Goal: Information Seeking & Learning: Learn about a topic

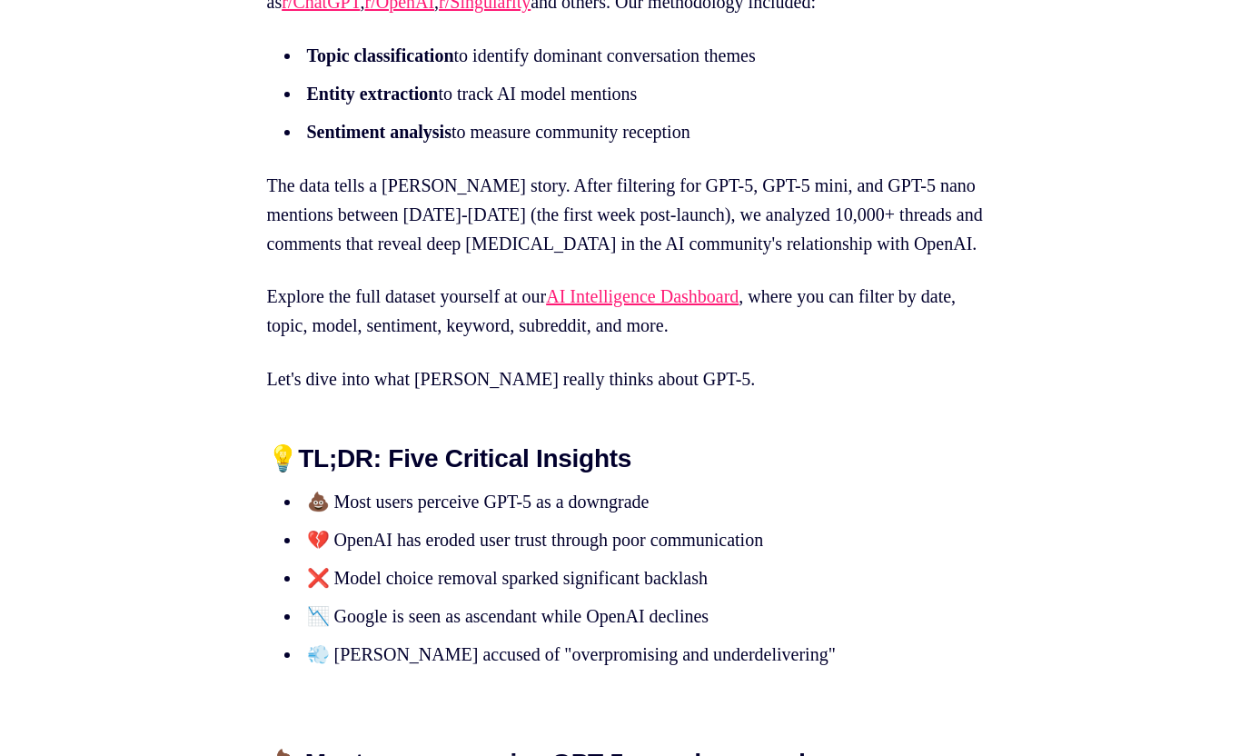
scroll to position [1448, 0]
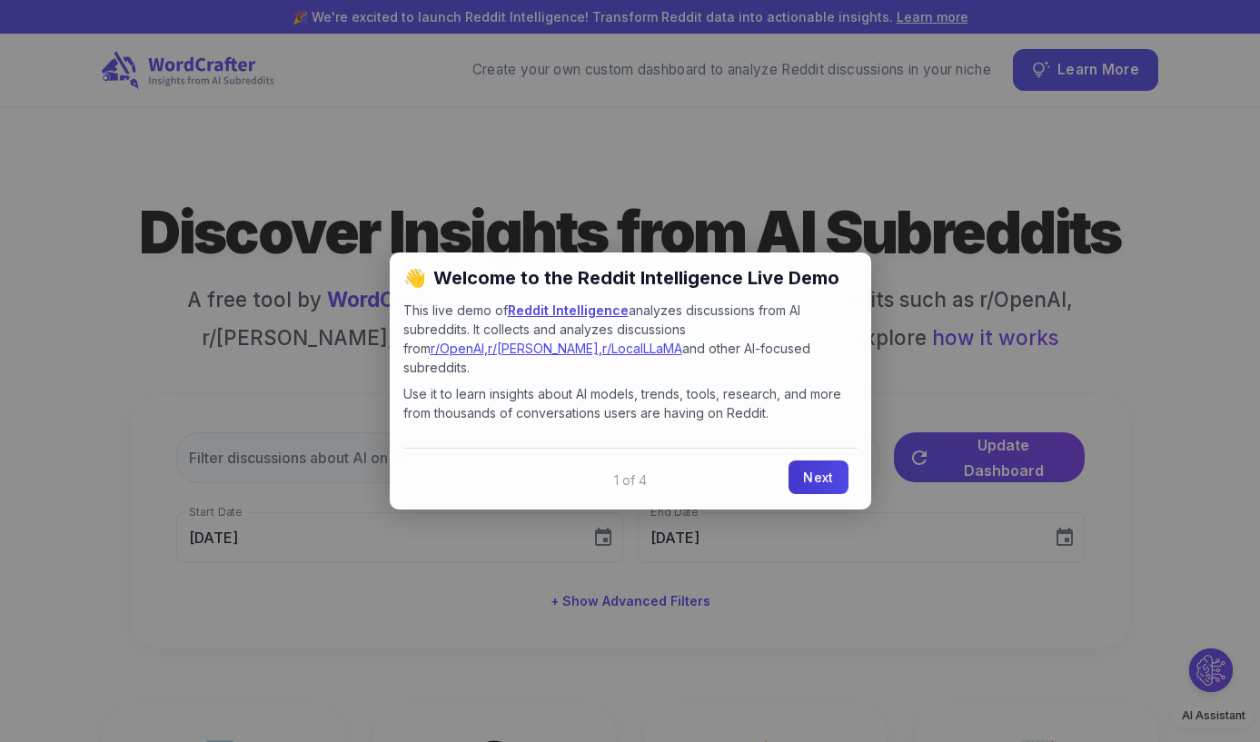
click at [811, 461] on link "Next" at bounding box center [817, 478] width 59 height 34
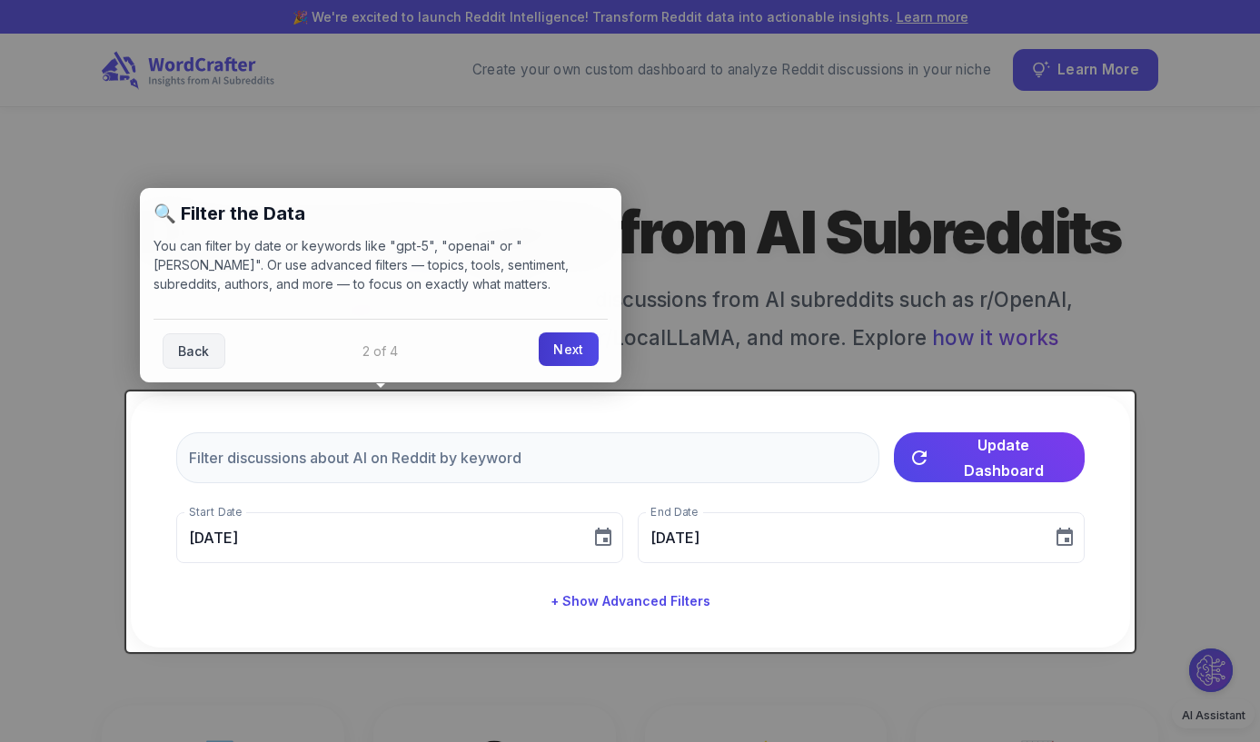
click at [562, 350] on link "Next" at bounding box center [568, 349] width 59 height 34
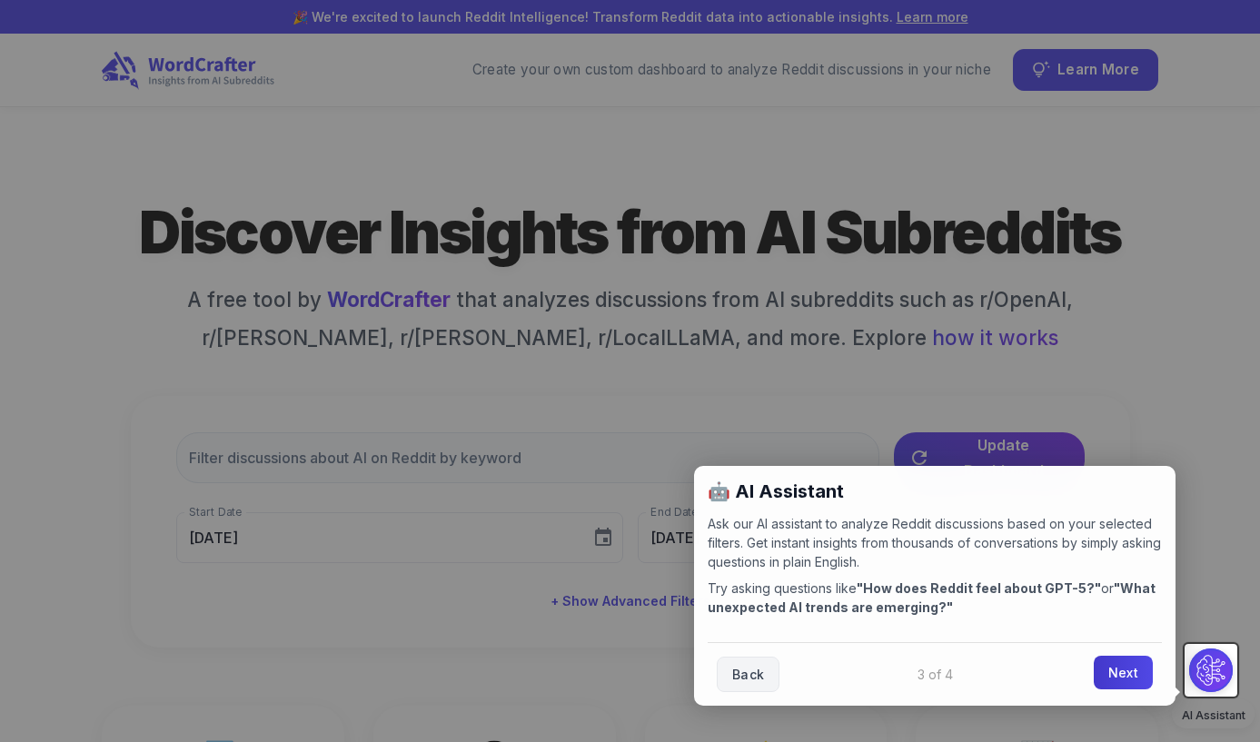
click at [1135, 674] on link "Next" at bounding box center [1123, 673] width 59 height 34
